Goal: Task Accomplishment & Management: Use online tool/utility

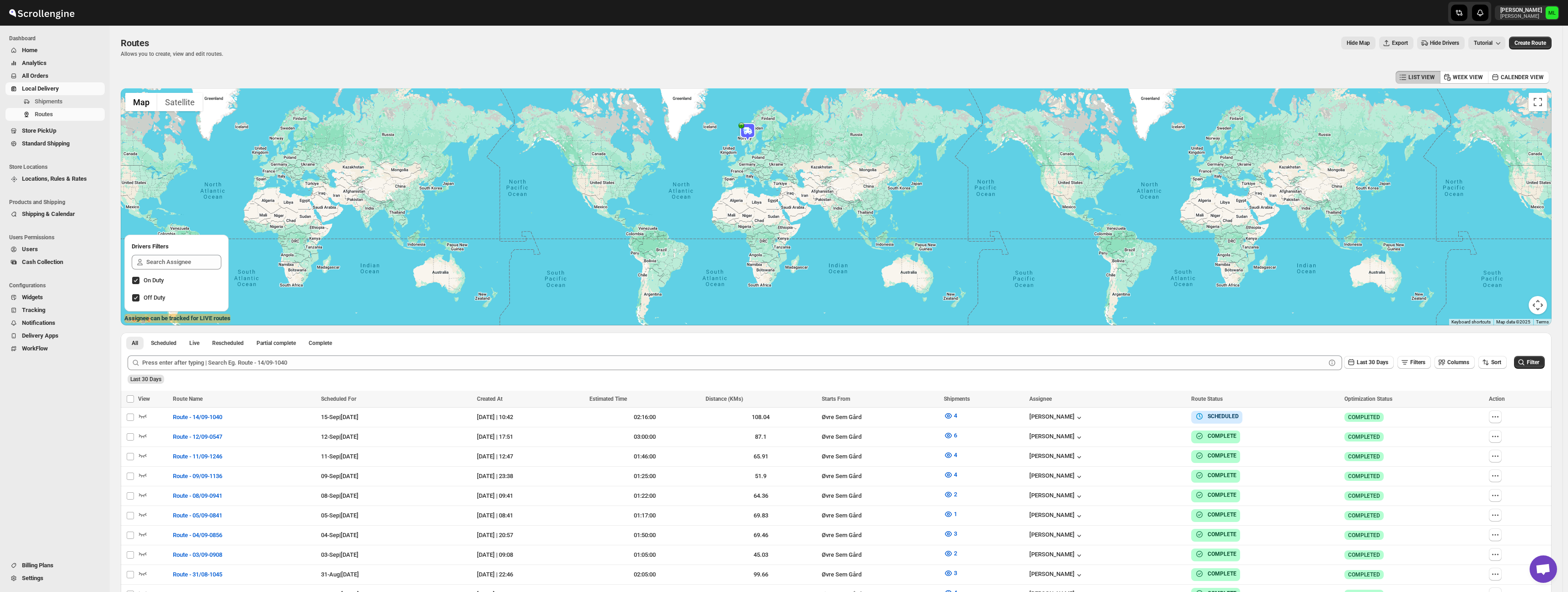
click at [59, 143] on span "Standard Shipping" at bounding box center [46, 143] width 48 height 7
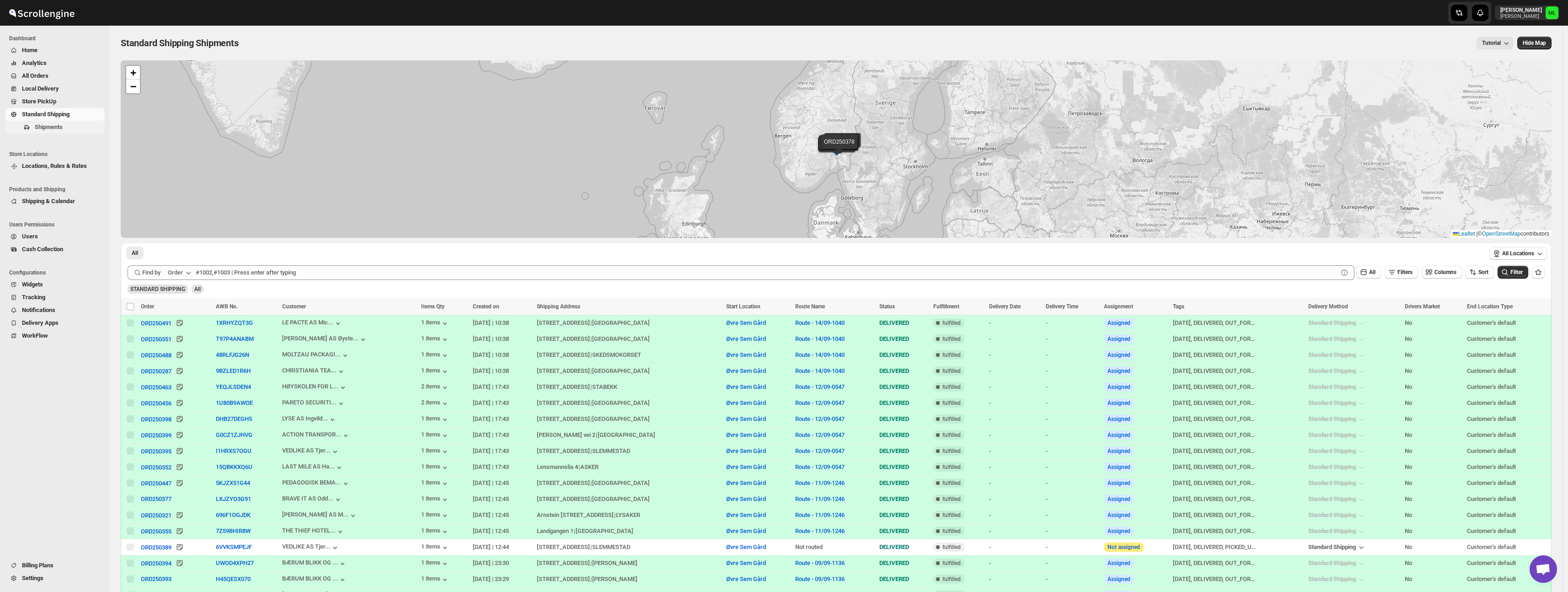
click at [43, 126] on span "Shipments" at bounding box center [49, 126] width 28 height 7
click at [59, 117] on span "Standard Shipping" at bounding box center [46, 114] width 48 height 7
click at [48, 111] on span "Standard Shipping" at bounding box center [46, 114] width 48 height 7
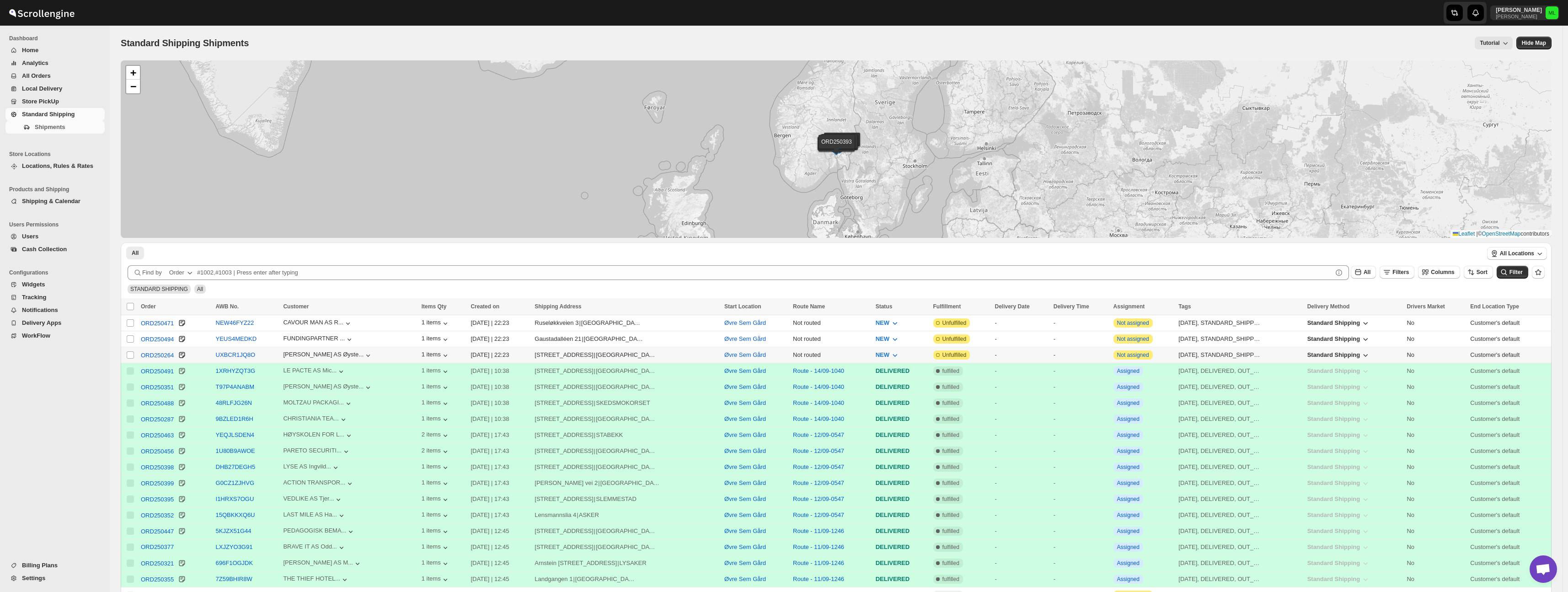
click at [134, 354] on div "Select shipment" at bounding box center [131, 354] width 9 height 8
checkbox input "true"
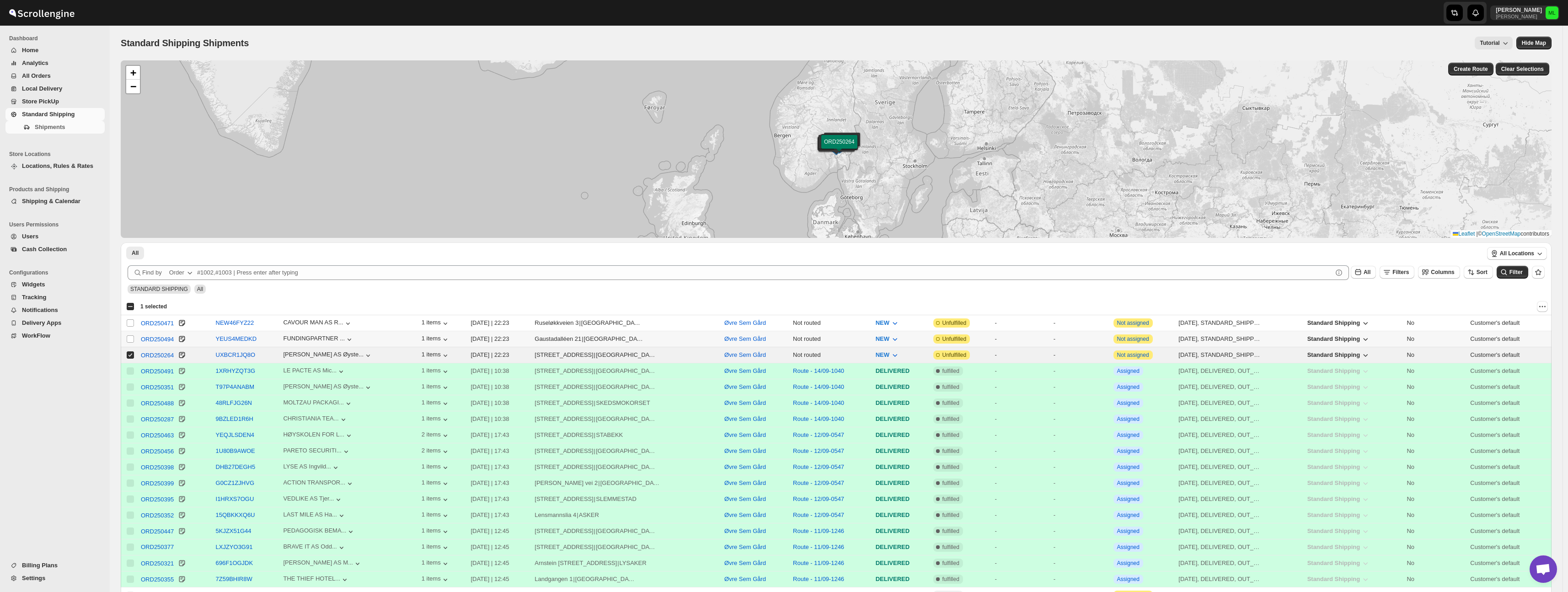
click at [134, 334] on td "Select shipment" at bounding box center [129, 339] width 17 height 16
checkbox input "true"
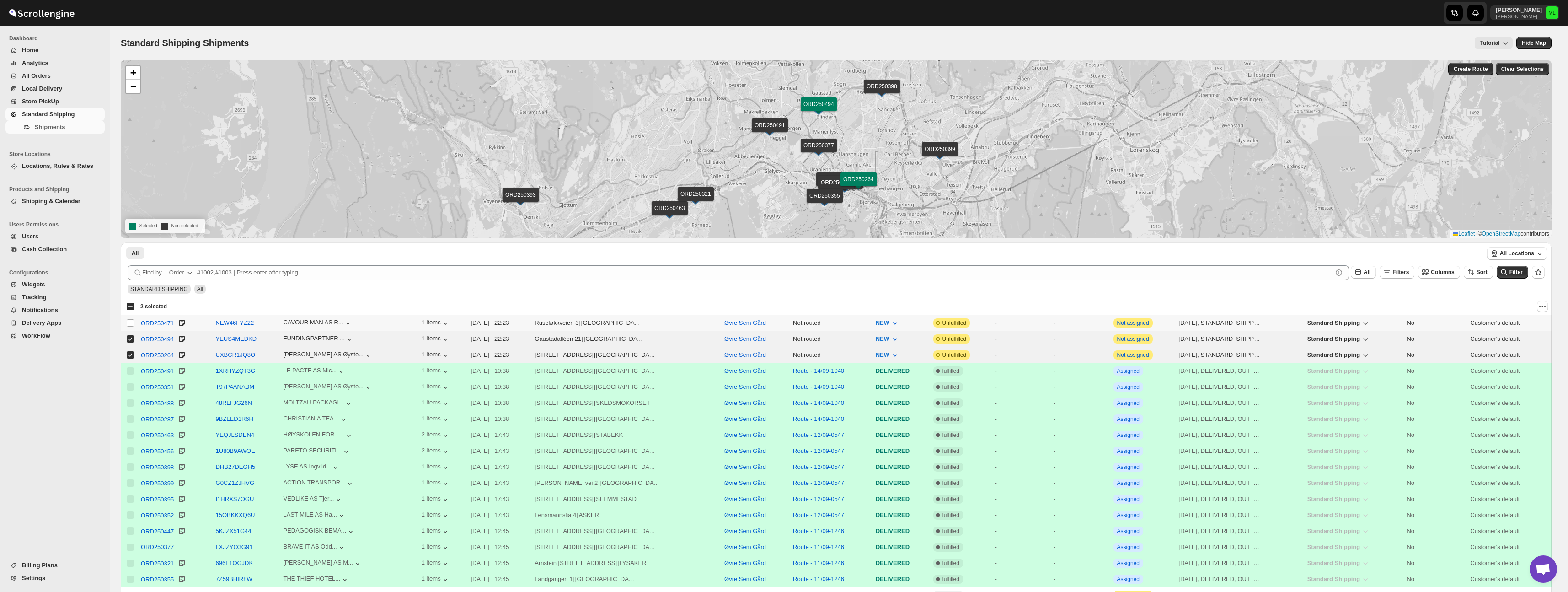
drag, startPoint x: 132, startPoint y: 323, endPoint x: 137, endPoint y: 322, distance: 5.1
click at [132, 323] on input "Select shipment" at bounding box center [130, 323] width 7 height 7
checkbox input "true"
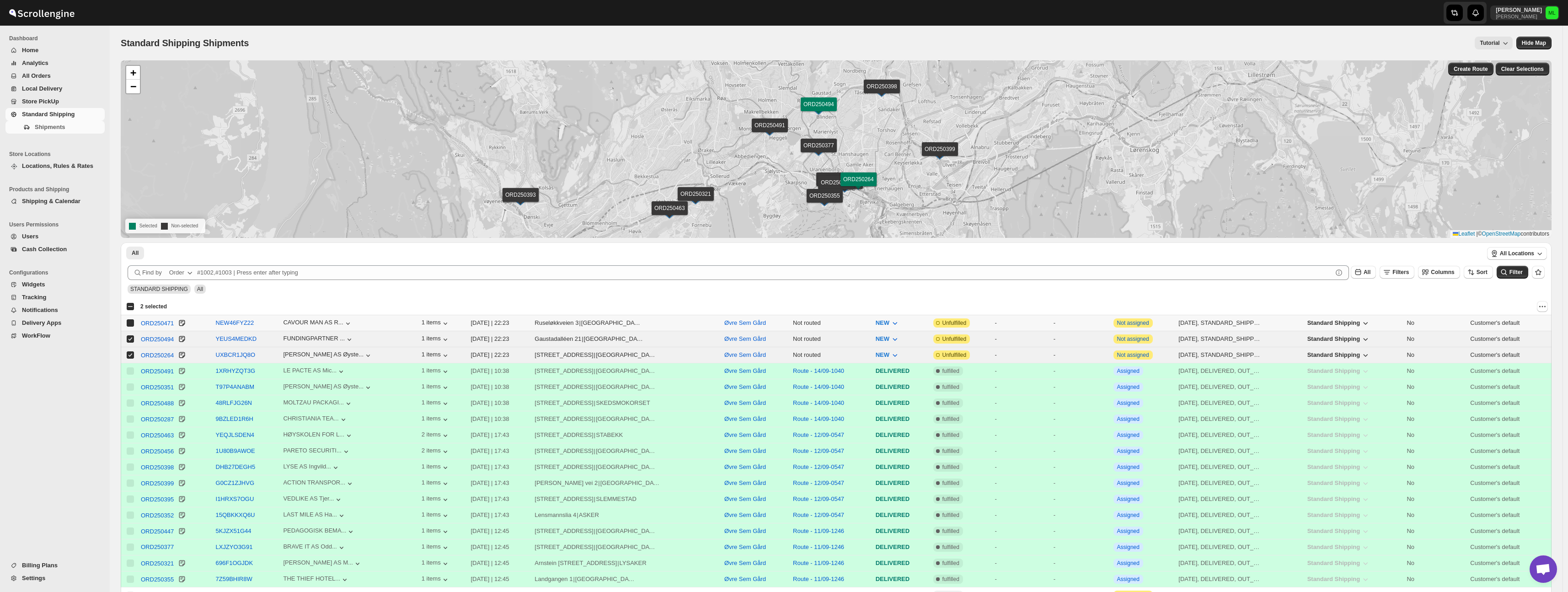
checkbox input "true"
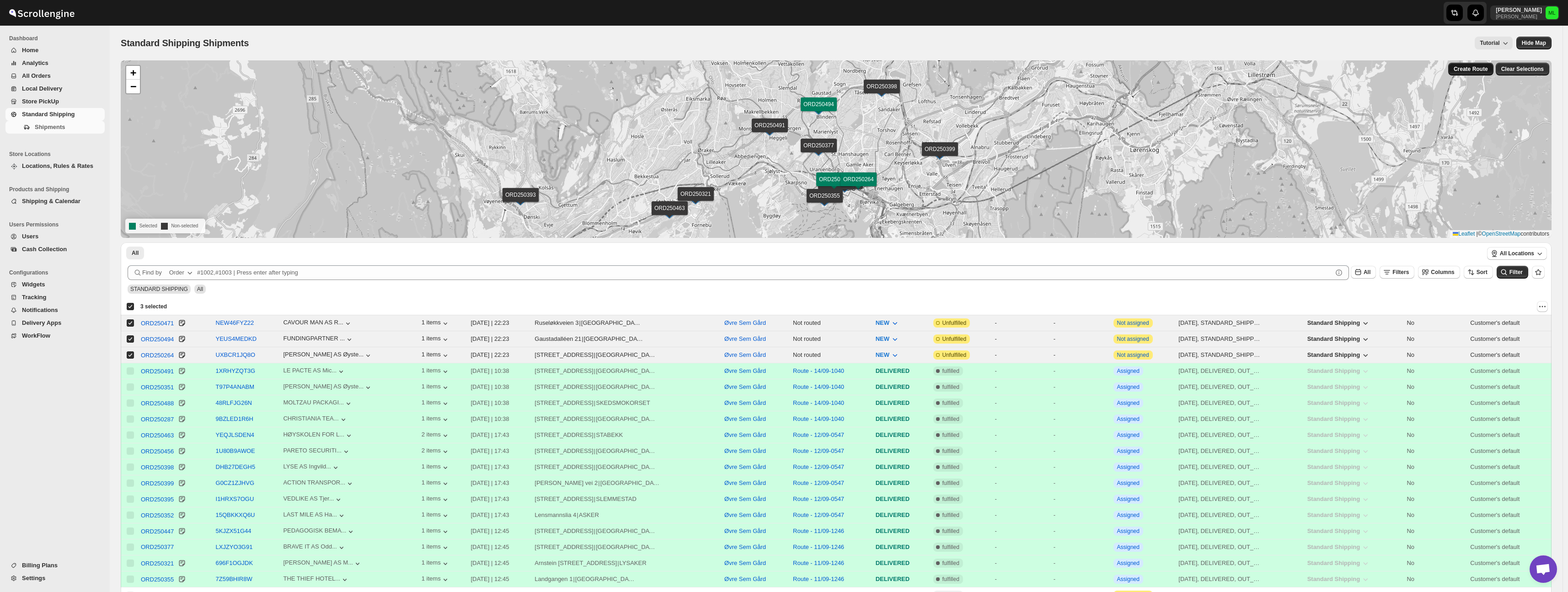
click at [1479, 72] on span "Create Route" at bounding box center [1471, 69] width 34 height 7
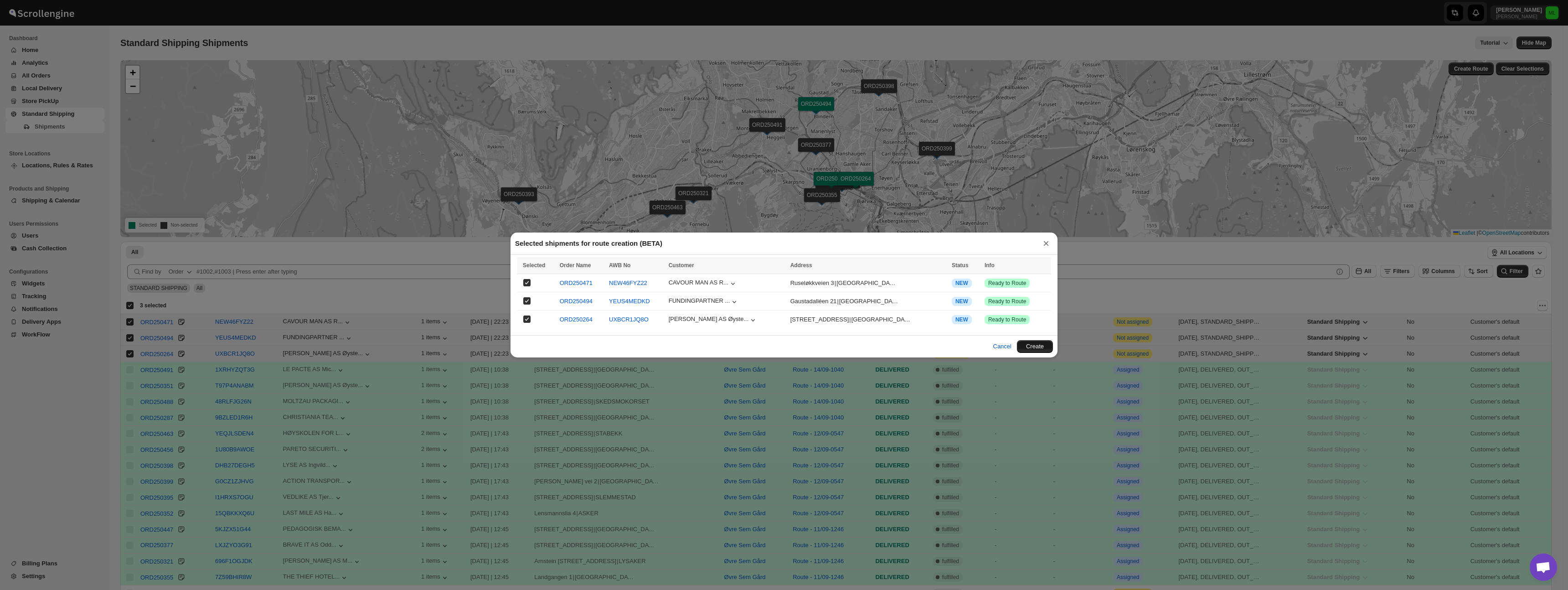
click at [1041, 349] on button "Create" at bounding box center [1035, 346] width 36 height 13
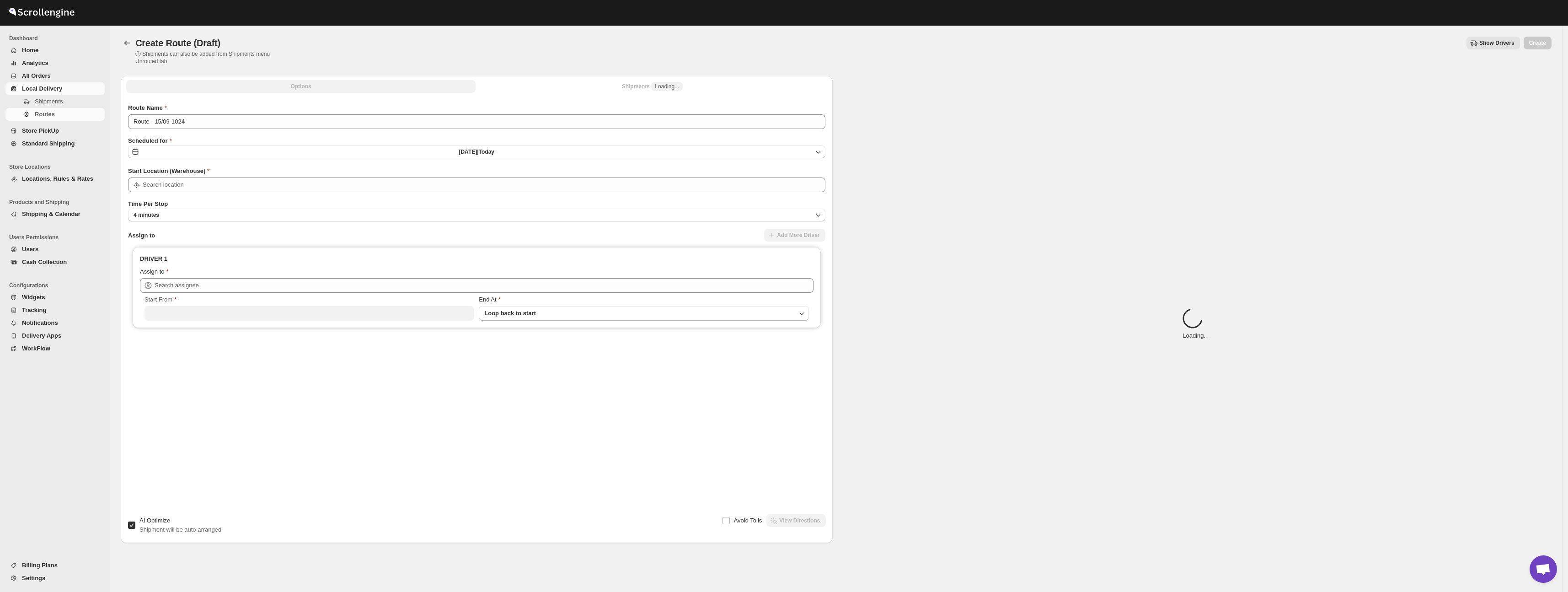
type input "Øvre Sem Gård"
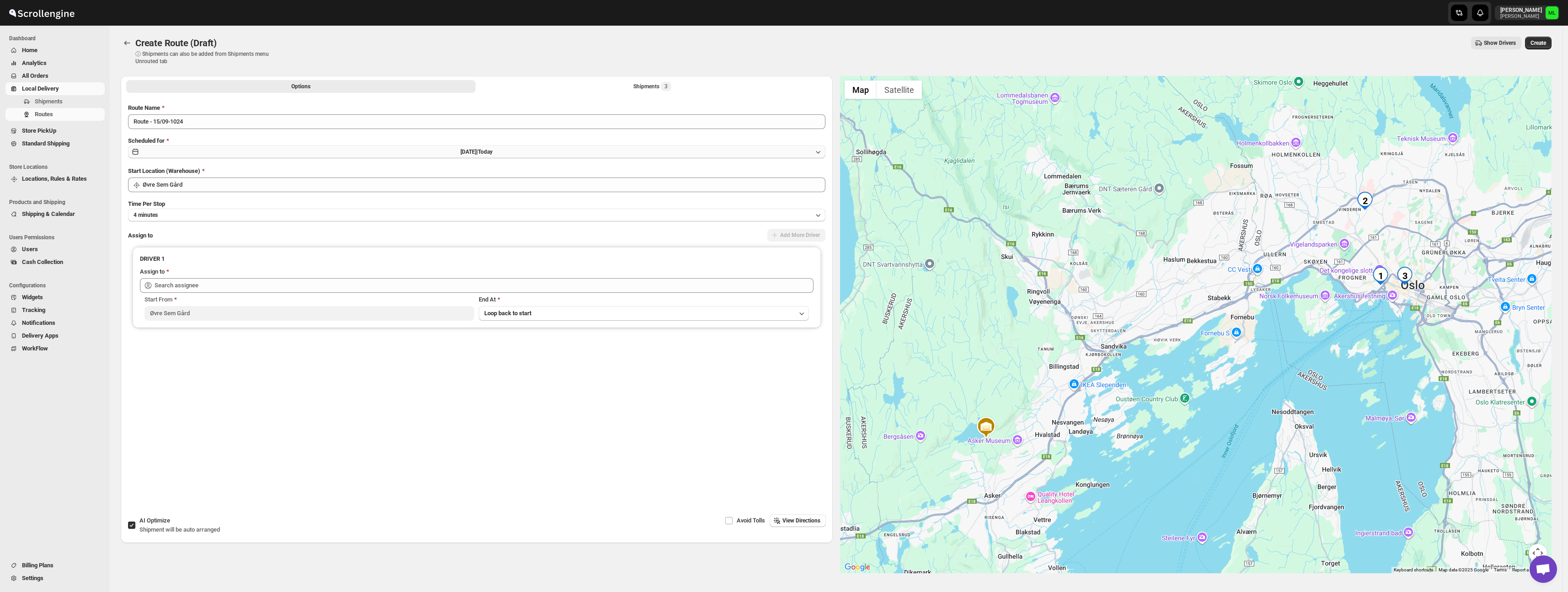
click at [231, 150] on button "Mon Sep 15 2025 | Today" at bounding box center [477, 152] width 697 height 13
click at [369, 225] on button "16" at bounding box center [380, 230] width 98 height 15
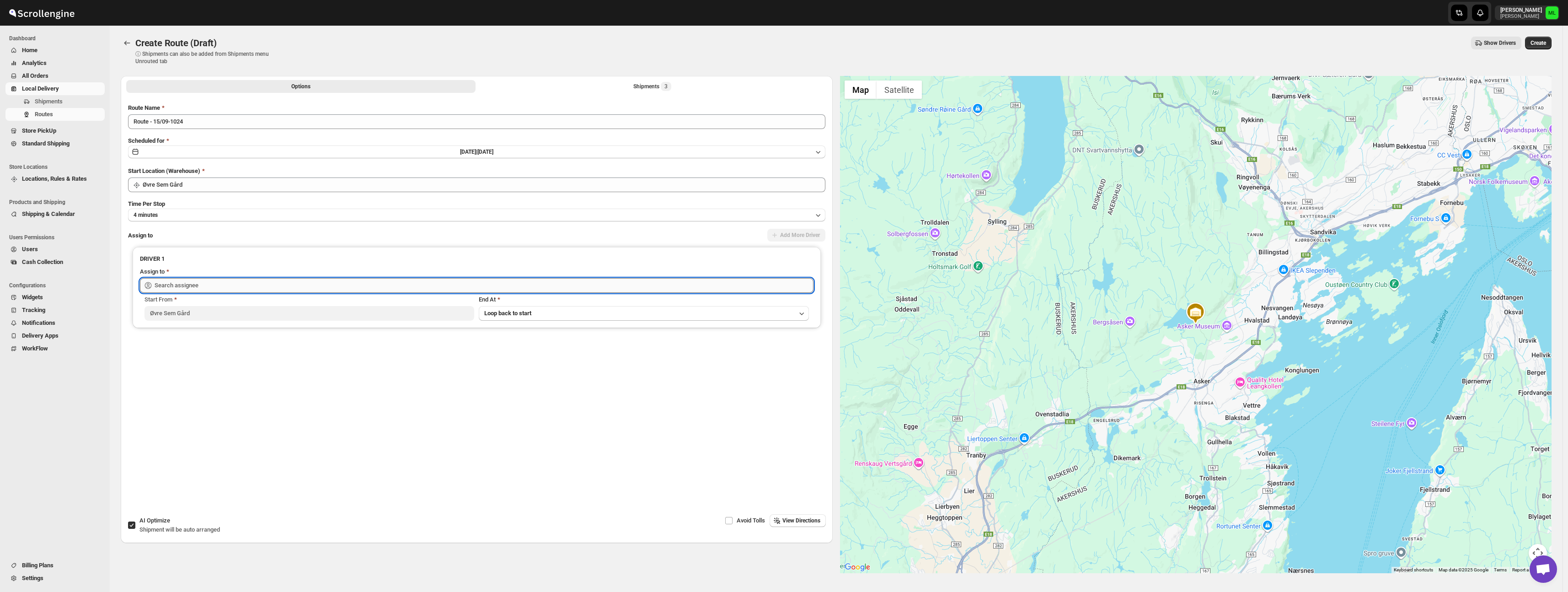
click at [254, 285] on input "text" at bounding box center [484, 285] width 659 height 15
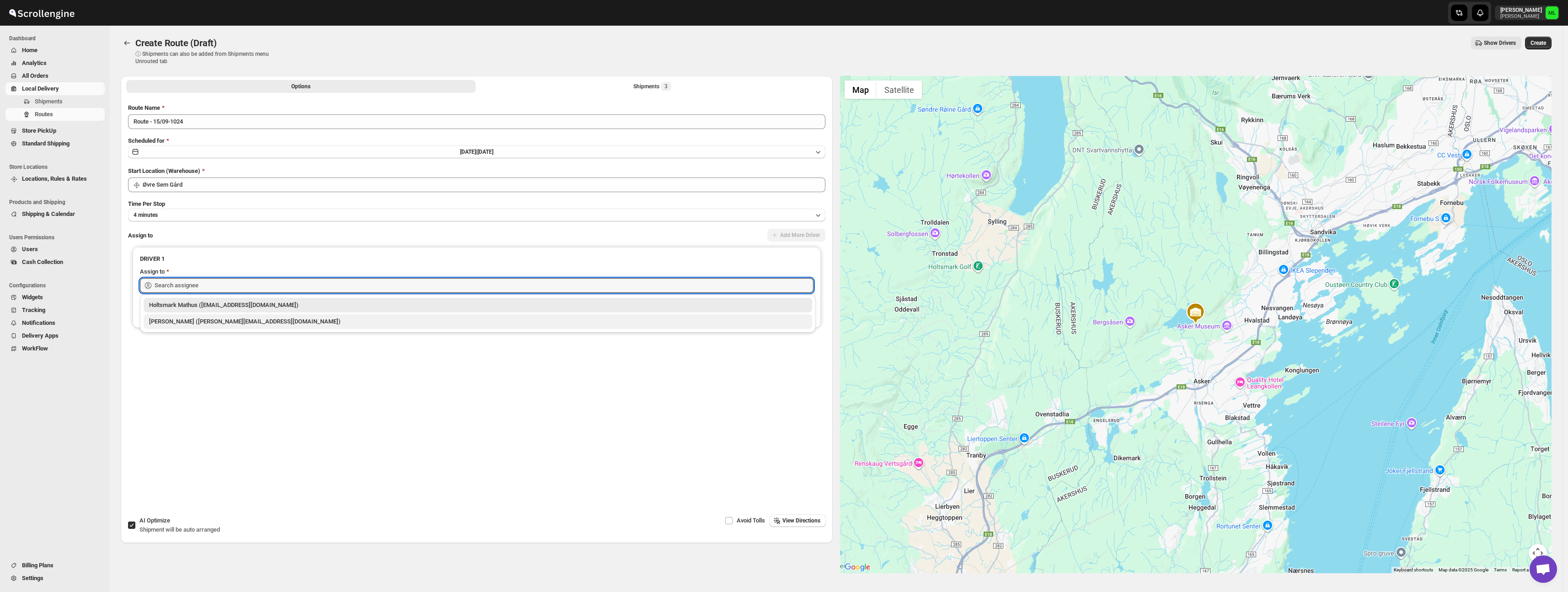
click at [245, 321] on div "Michael Lunga (michael@holtsmat.no)" at bounding box center [477, 321] width 658 height 9
type input "Michael Lunga (michael@holtsmat.no)"
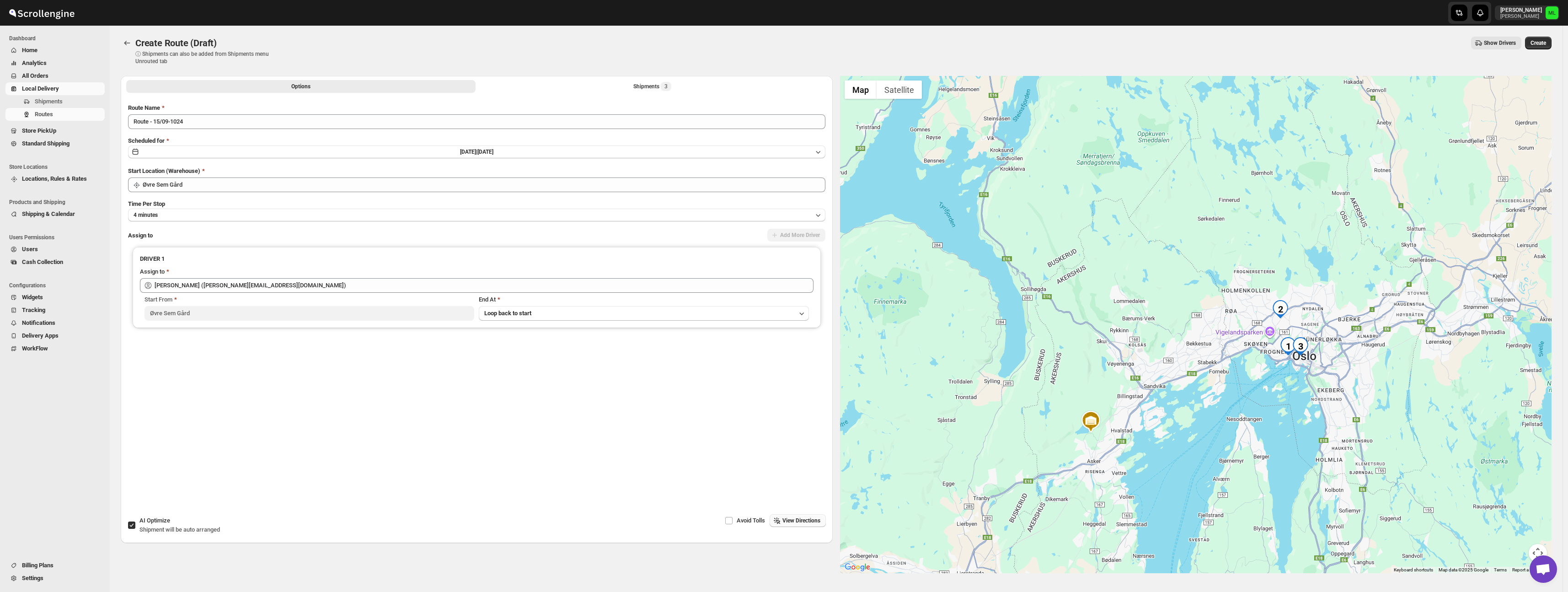
click at [793, 524] on span "View Directions" at bounding box center [801, 521] width 38 height 7
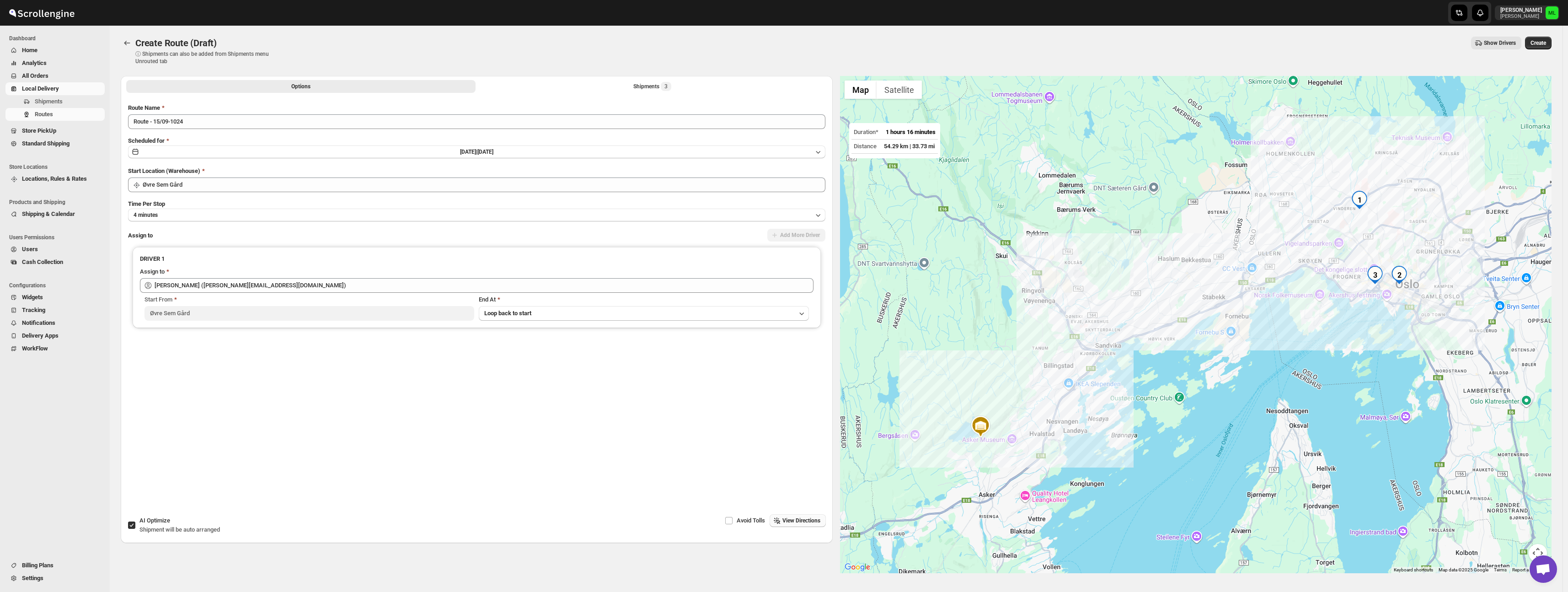
scroll to position [2, 0]
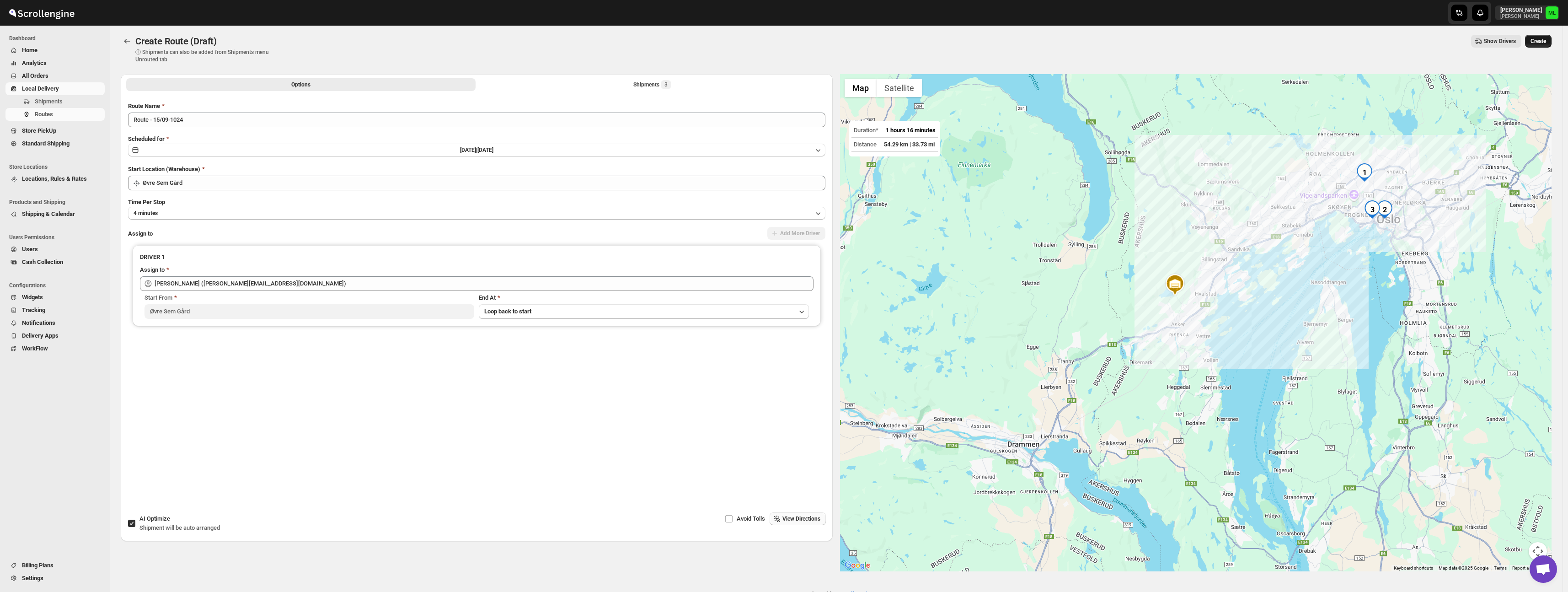
click at [1539, 43] on span "Create" at bounding box center [1537, 41] width 15 height 7
